Goal: Transaction & Acquisition: Purchase product/service

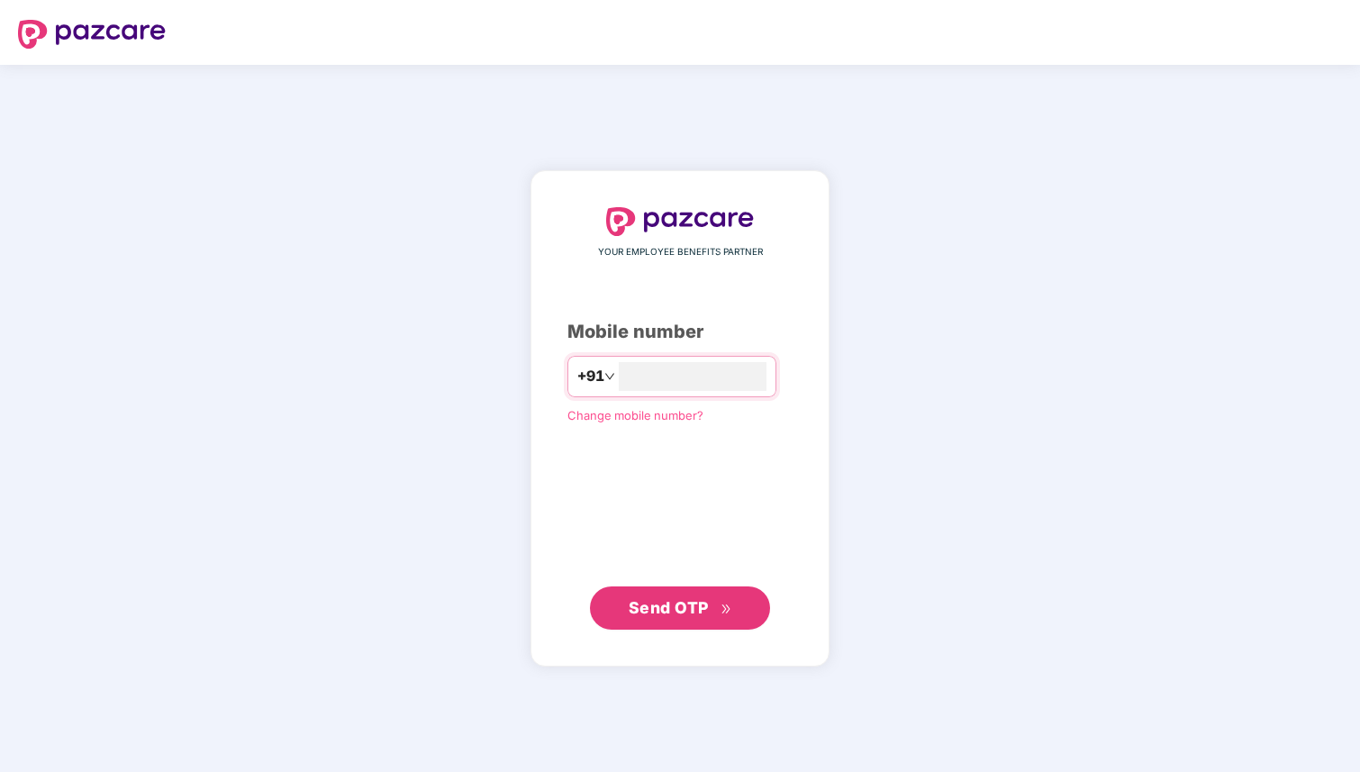
type input "**********"
click at [696, 606] on span "Send OTP" at bounding box center [669, 607] width 80 height 19
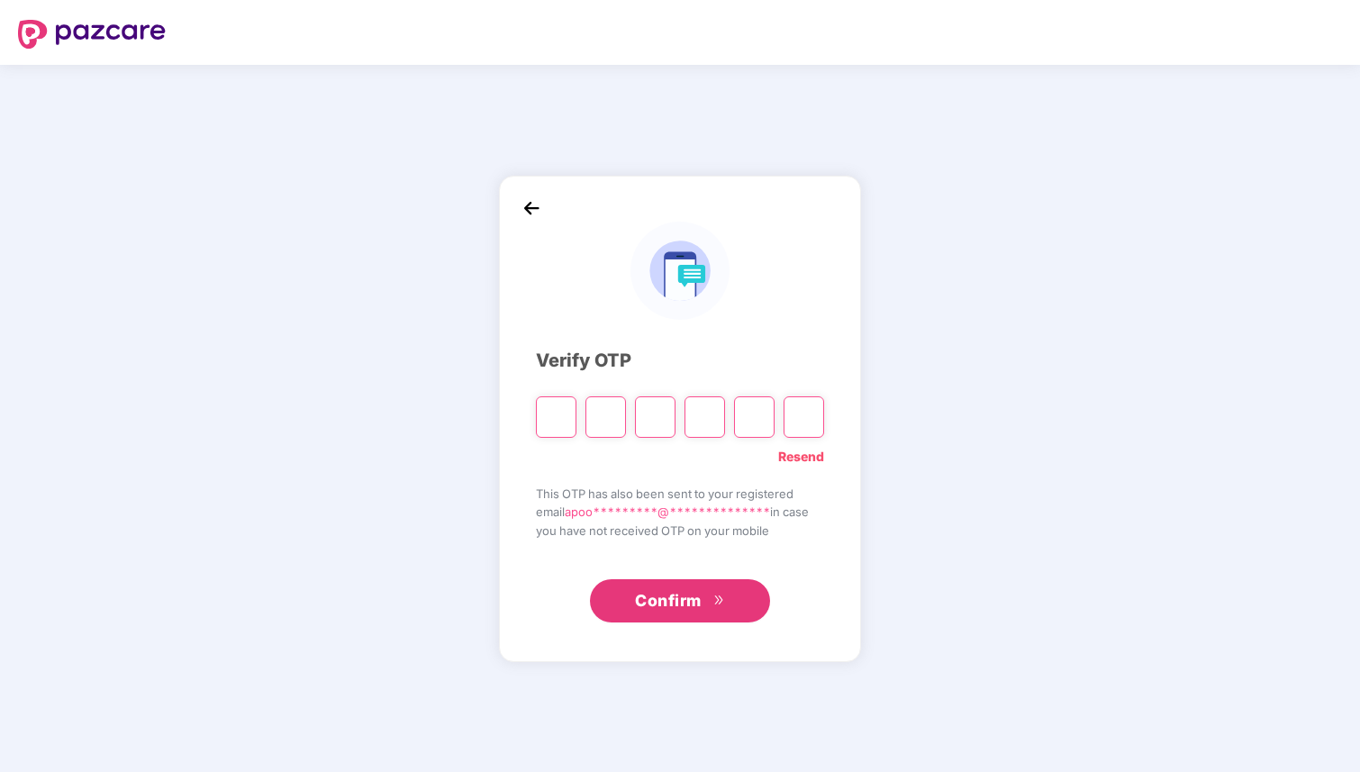
type input "*"
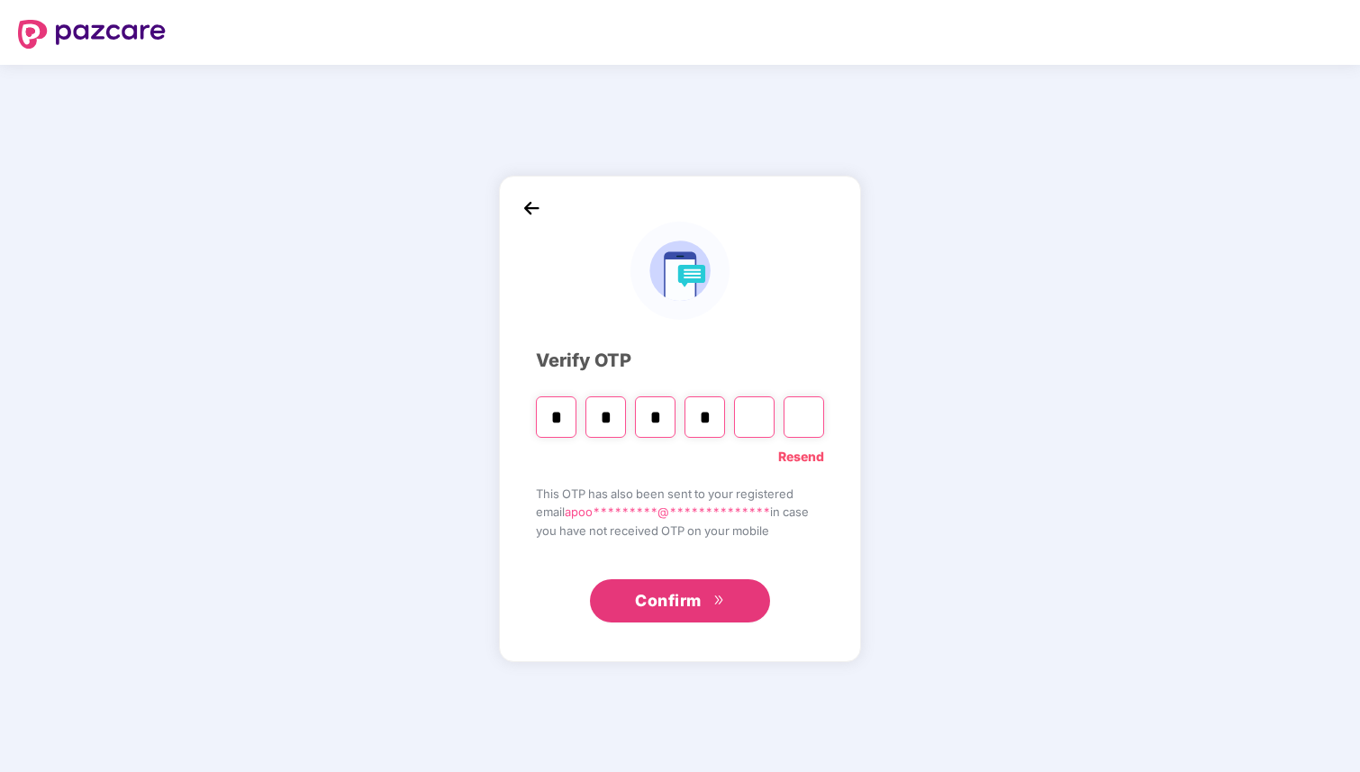
type input "*"
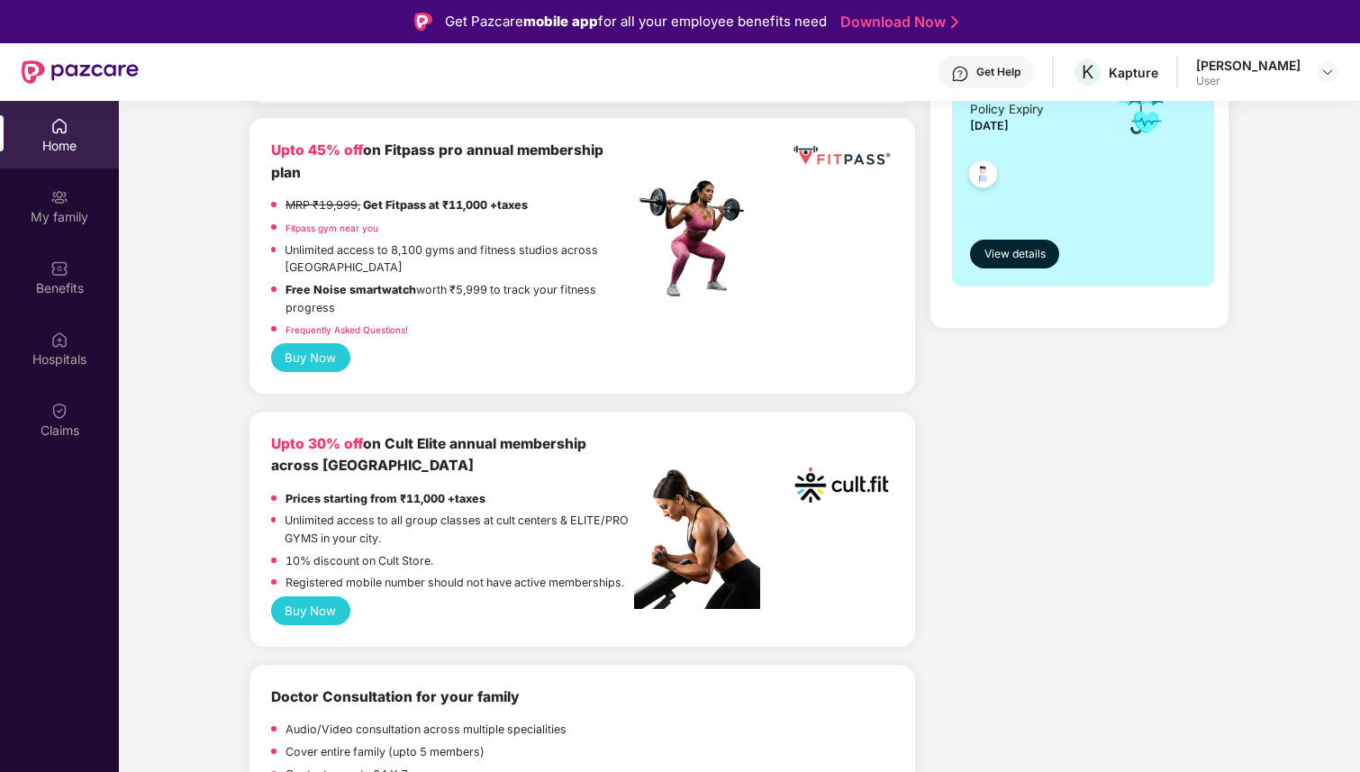
scroll to position [479, 0]
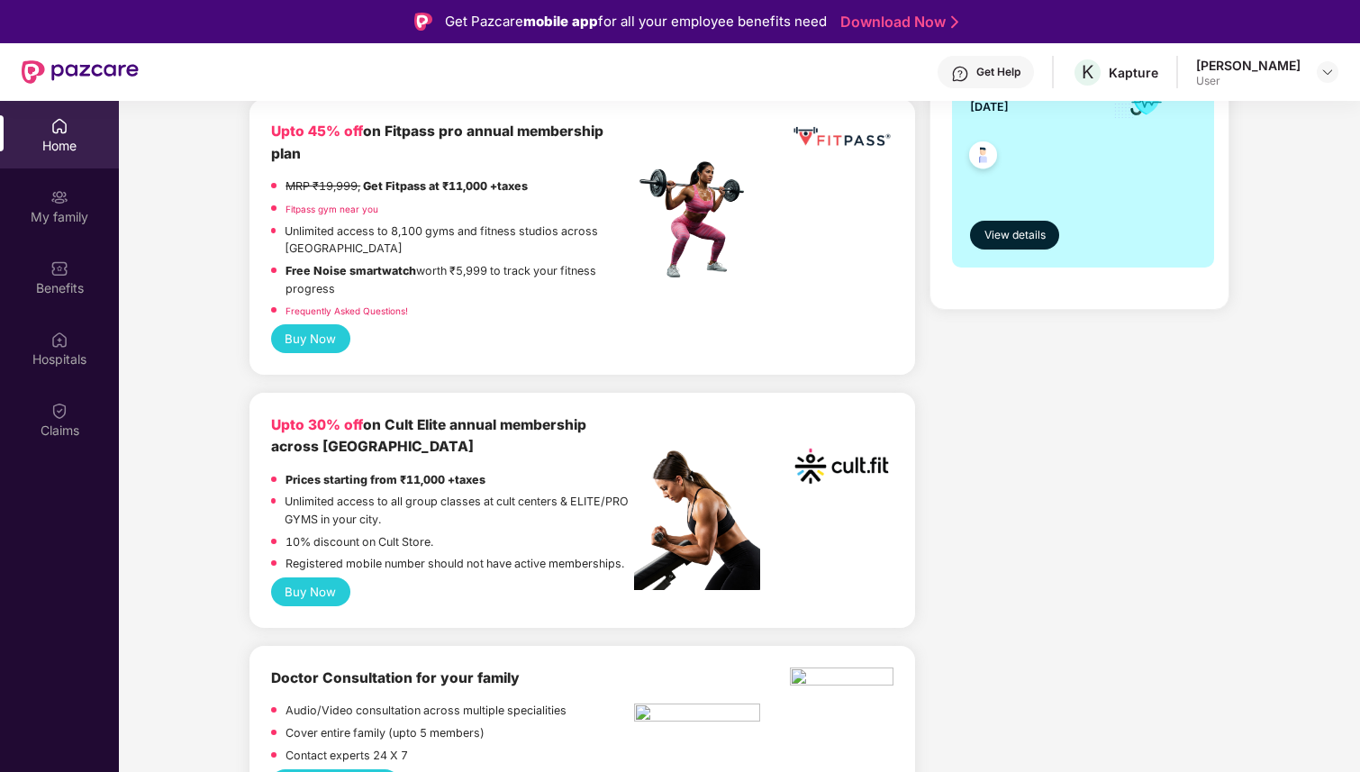
click at [289, 577] on button "Buy Now" at bounding box center [310, 591] width 79 height 29
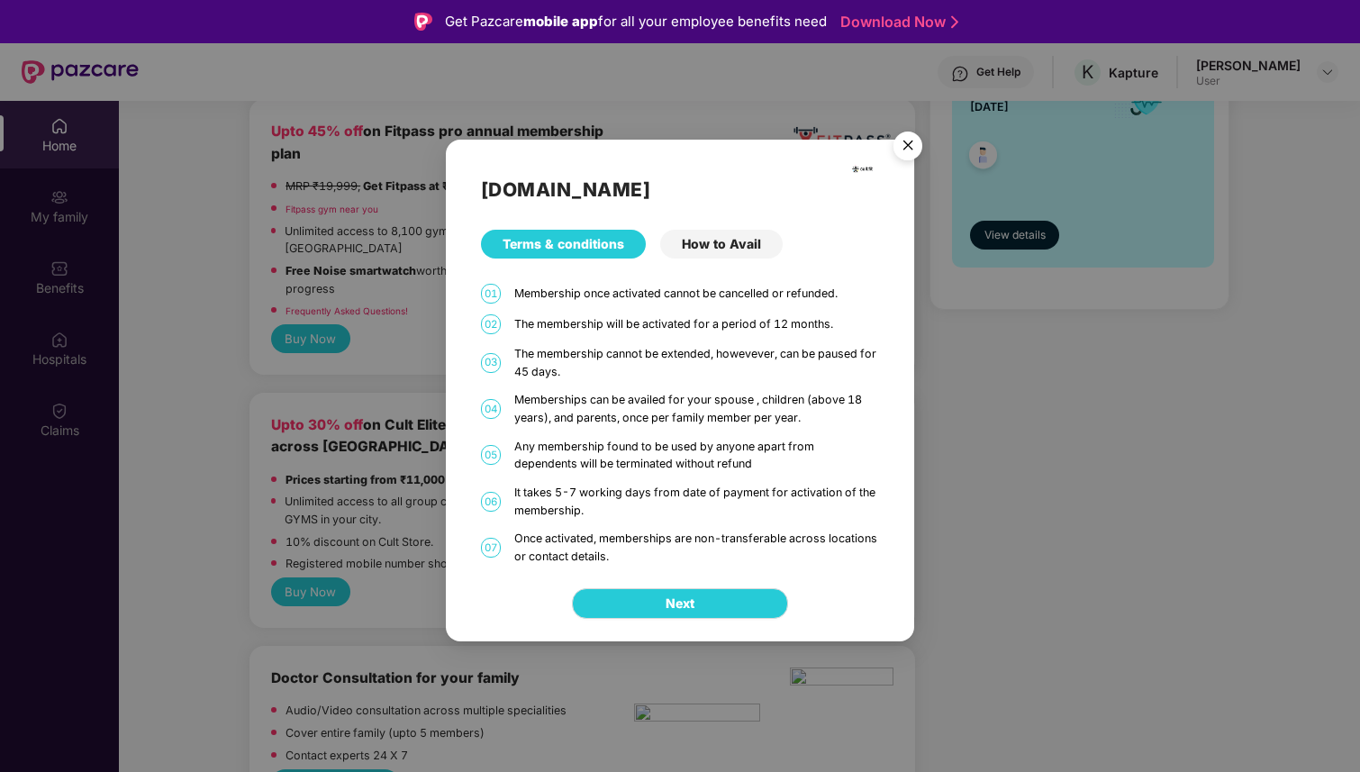
click at [709, 265] on div "[DOMAIN_NAME] Terms & conditions How to Avail 01 Membership once activated cann…" at bounding box center [680, 352] width 468 height 425
click at [704, 249] on div "How to Avail" at bounding box center [721, 244] width 123 height 29
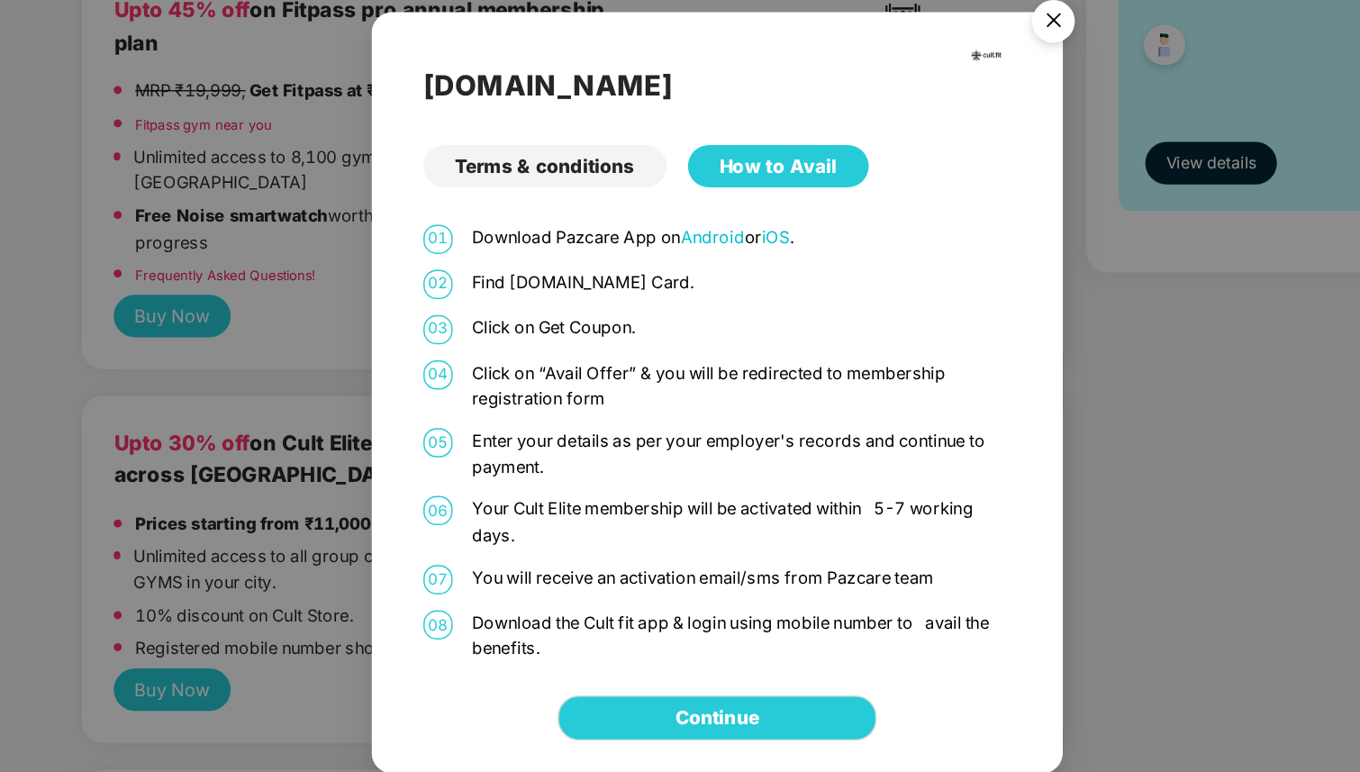
click at [622, 329] on div "01 Download Pazcare App on Android or iOS . 02 Find [DOMAIN_NAME] Card. 03 Clic…" at bounding box center [680, 425] width 399 height 297
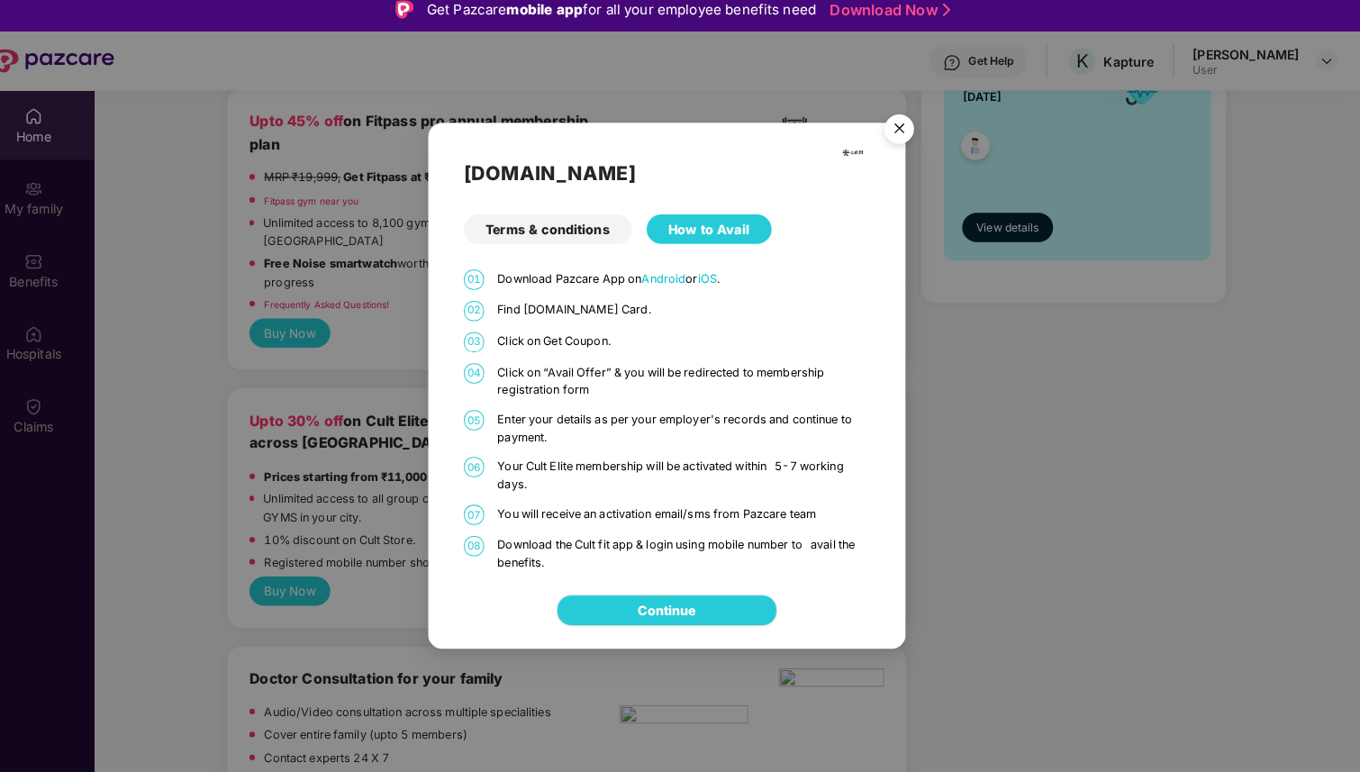
scroll to position [5, 0]
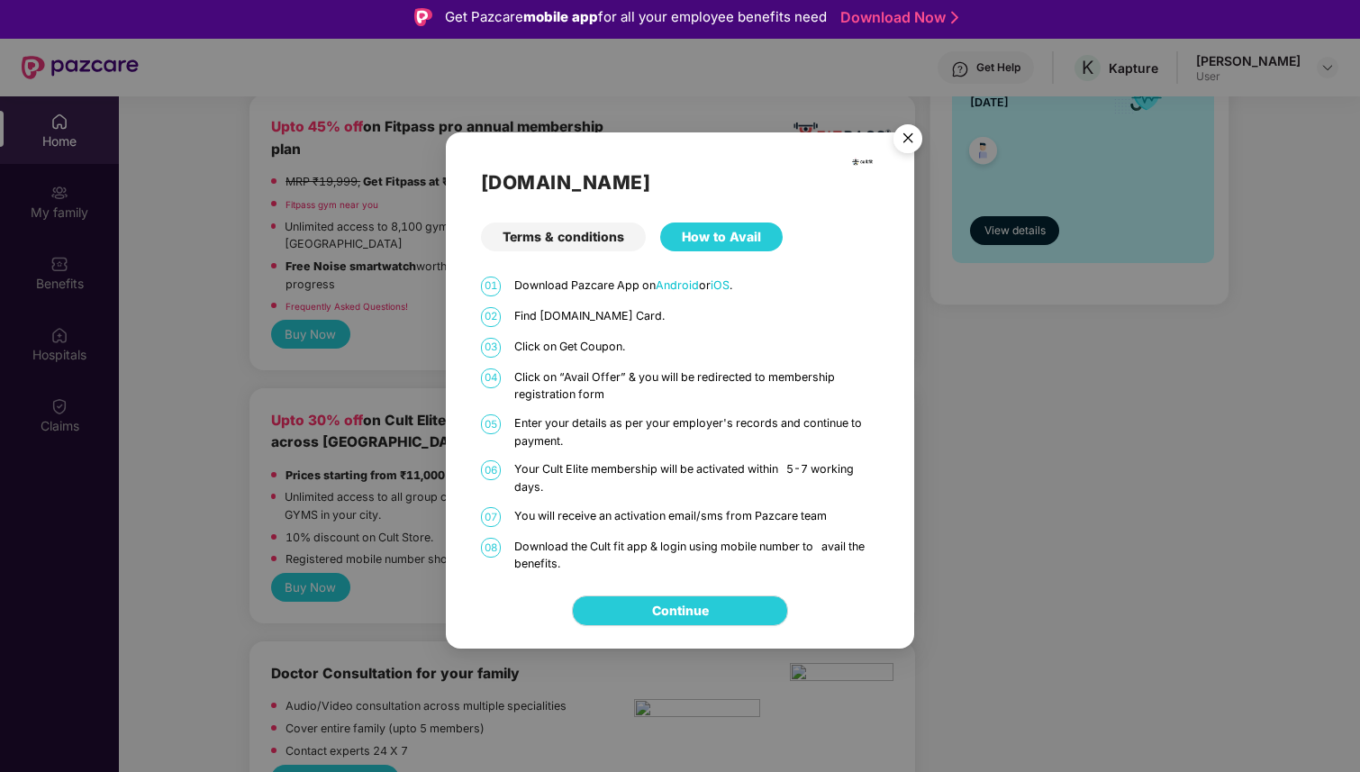
click at [365, 429] on div "[DOMAIN_NAME] Terms & conditions How to Avail 01 Download Pazcare App on Androi…" at bounding box center [680, 386] width 1360 height 772
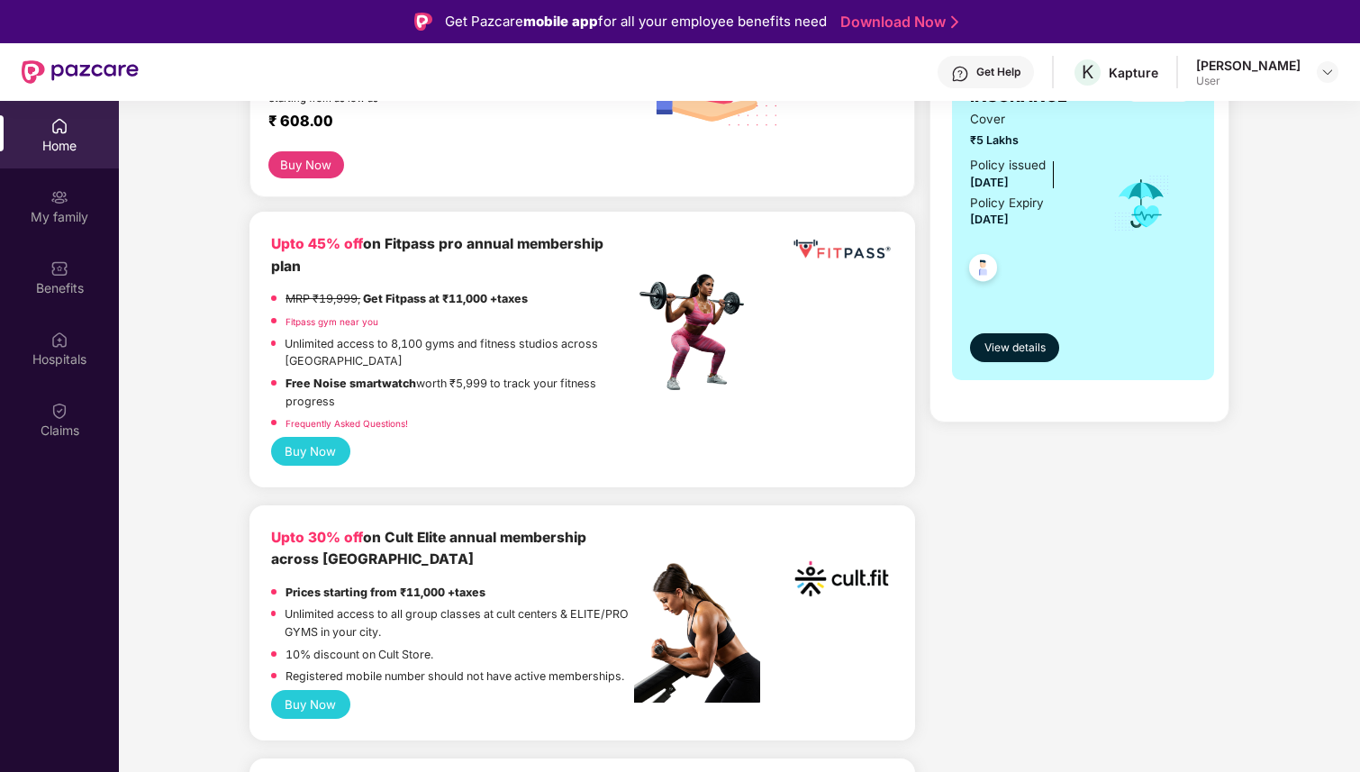
scroll to position [351, 0]
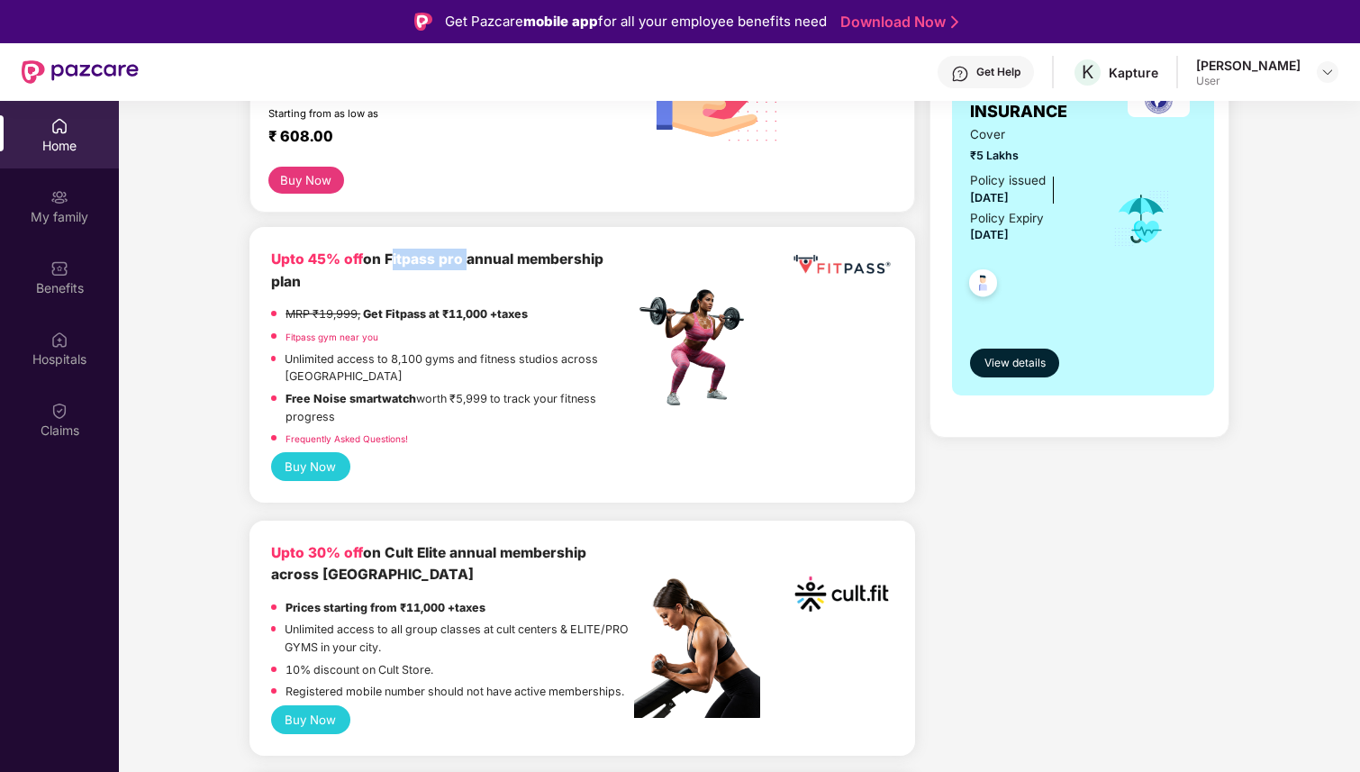
drag, startPoint x: 389, startPoint y: 259, endPoint x: 465, endPoint y: 267, distance: 76.0
click at [466, 267] on b "Upto 45% off on Fitpass pro annual membership plan" at bounding box center [437, 269] width 332 height 39
copy b "Fitpass pro"
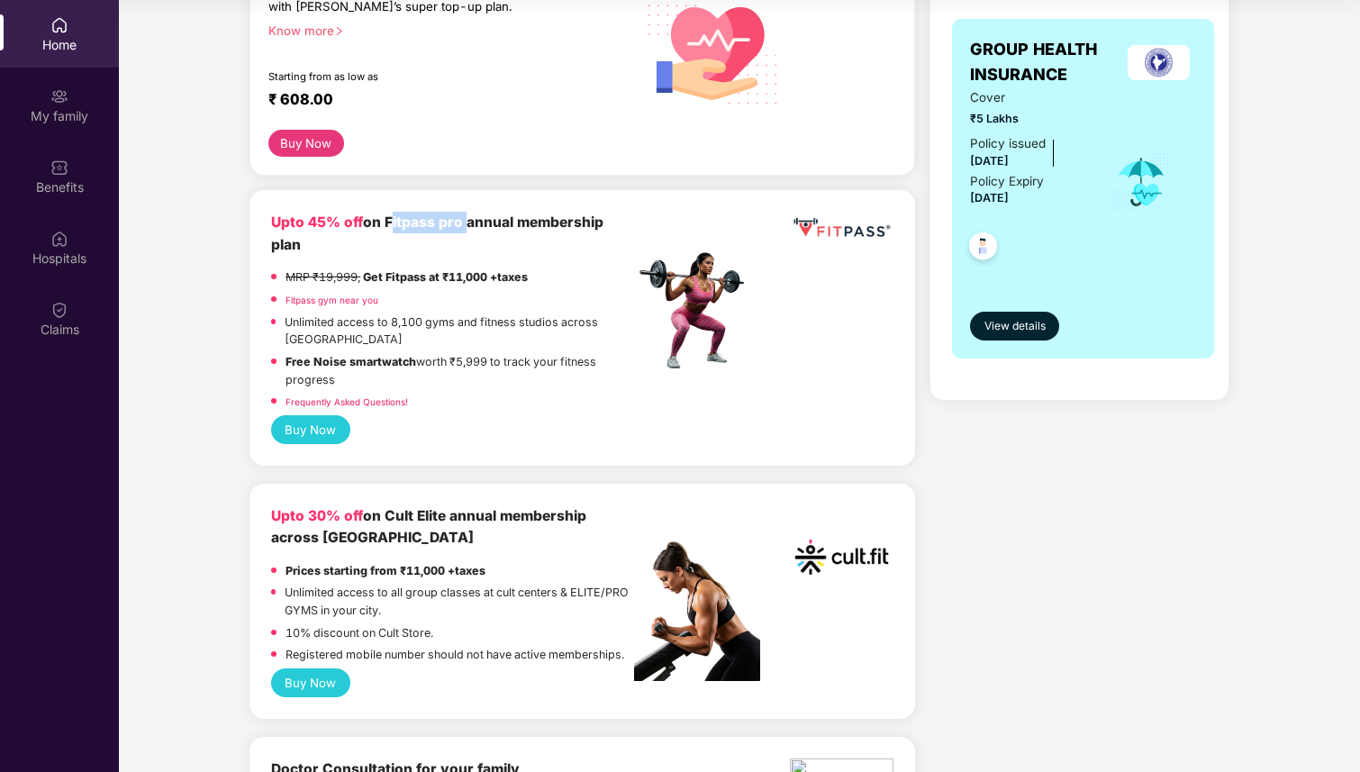
scroll to position [292, 0]
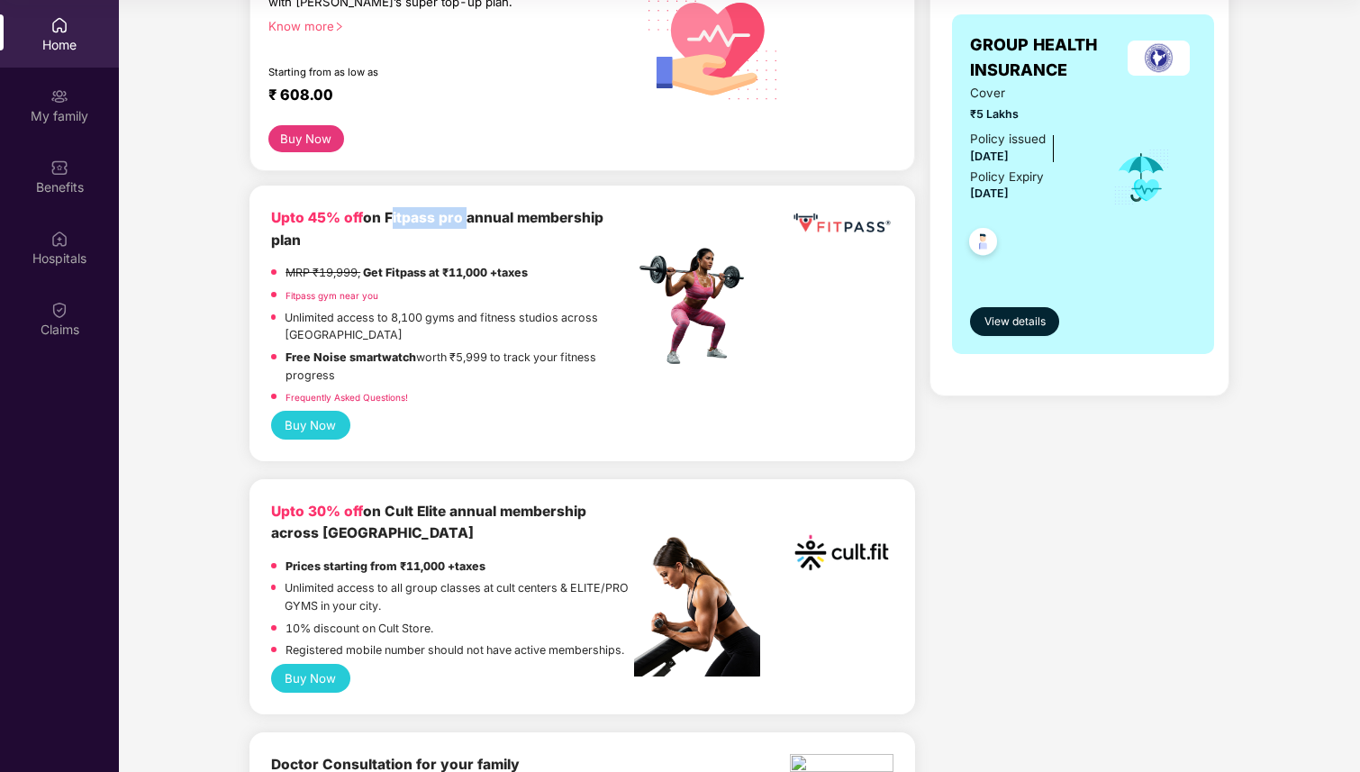
click at [340, 295] on link "Fitpass gym near you" at bounding box center [332, 295] width 93 height 11
